Goal: Information Seeking & Learning: Learn about a topic

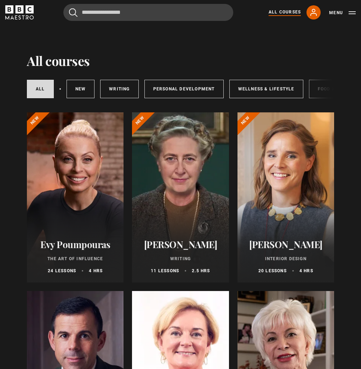
click at [91, 190] on div at bounding box center [75, 197] width 97 height 170
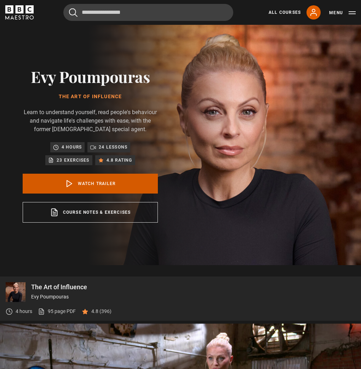
click at [88, 182] on link "Watch Trailer" at bounding box center [90, 184] width 135 height 20
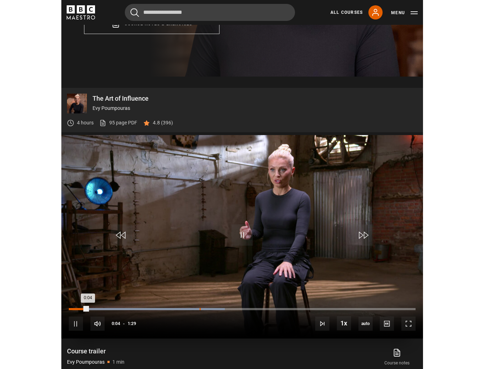
scroll to position [189, 0]
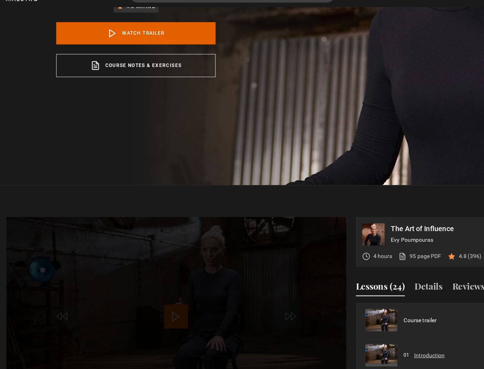
click at [361, 333] on link "Introduction" at bounding box center [381, 334] width 27 height 7
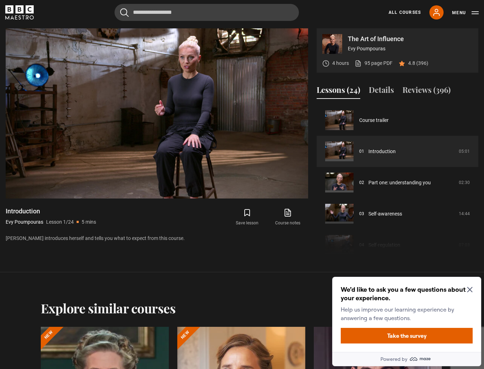
click at [473, 289] on div "We’d like to ask you a few questions about your experience. Help us improve our…" at bounding box center [406, 314] width 149 height 75
click at [469, 289] on icon "Close Maze Prompt" at bounding box center [469, 289] width 5 height 5
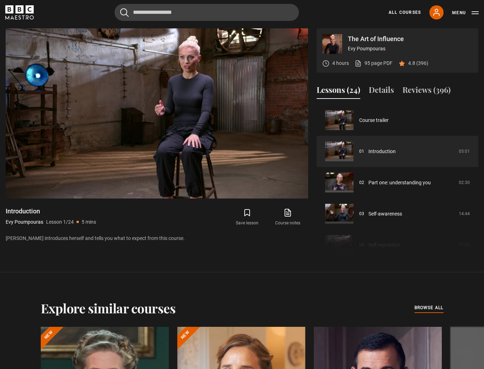
scroll to position [371, 0]
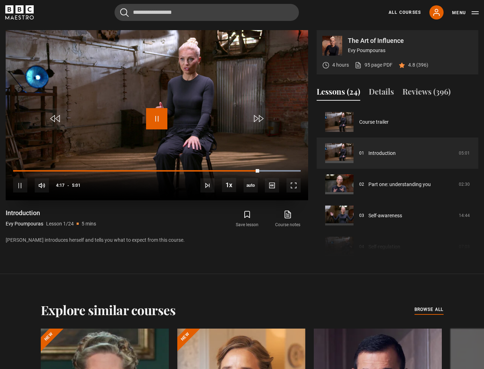
click at [154, 119] on span "Video Player" at bounding box center [156, 118] width 21 height 21
